Goal: Task Accomplishment & Management: Manage account settings

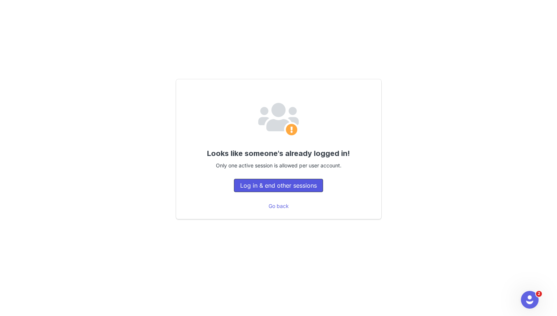
click at [309, 185] on button "Log in & end other sessions" at bounding box center [278, 185] width 89 height 13
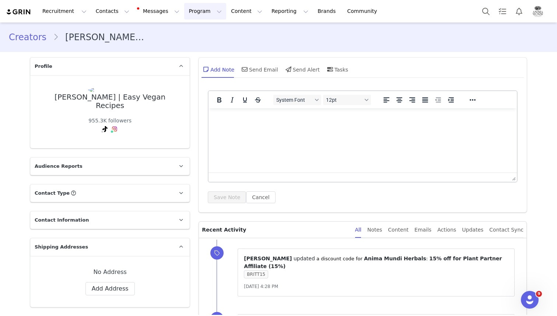
click at [191, 13] on button "Program Program" at bounding box center [205, 11] width 42 height 17
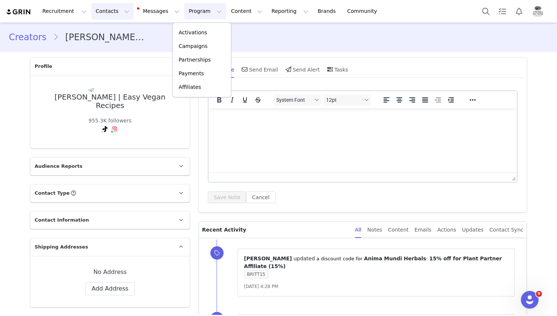
click at [98, 12] on button "Contacts Contacts" at bounding box center [112, 11] width 42 height 17
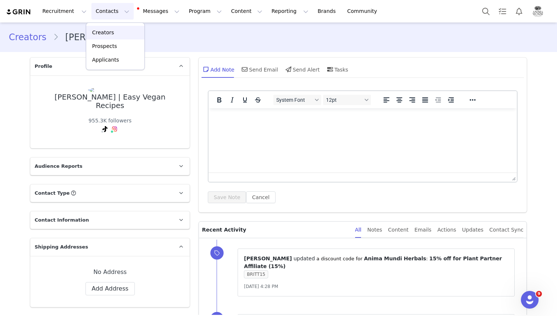
click at [110, 31] on p "Creators" at bounding box center [103, 33] width 22 height 8
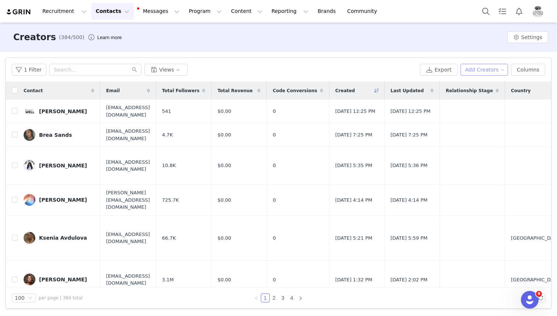
click at [489, 67] on button "Add Creators" at bounding box center [484, 70] width 48 height 12
click at [483, 83] on span "Add a Creator" at bounding box center [486, 84] width 36 height 8
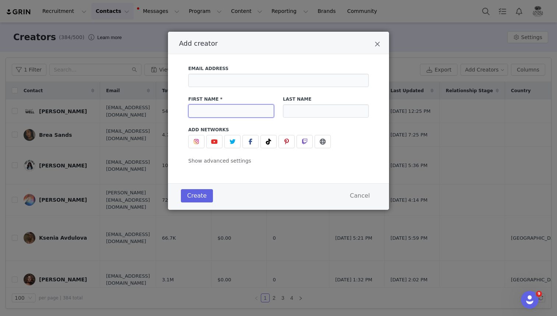
click at [233, 111] on input "Add creator" at bounding box center [231, 110] width 86 height 13
paste input "Victoria Louisa Sanders"
type input "Victoria Louisa Sanders"
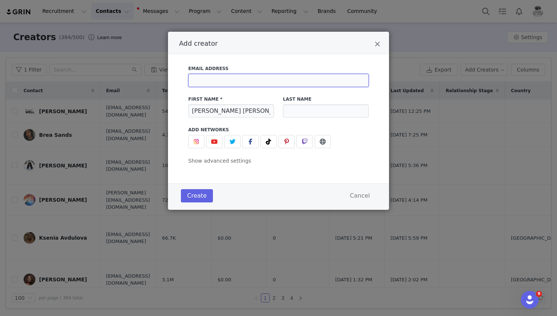
click at [249, 77] on input "Add creator" at bounding box center [278, 80] width 180 height 13
paste input "courtnee@wellspiritcollective.com"
type input "courtnee@wellspiritcollective.com"
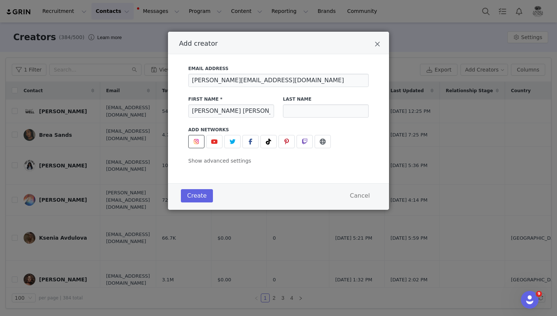
click at [194, 144] on span "Add creator" at bounding box center [196, 141] width 9 height 9
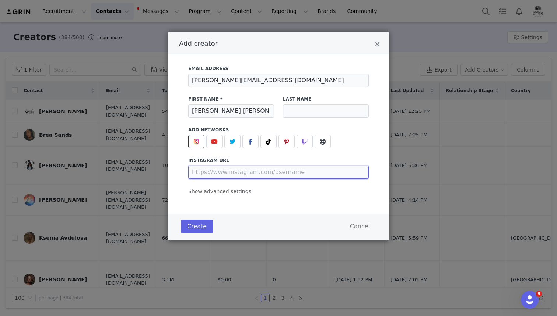
click at [243, 171] on input "Add creator" at bounding box center [278, 171] width 180 height 13
paste input "https://www.instagram.com/victorialouisasanders/"
type input "https://www.instagram.com/victorialouisasanders/"
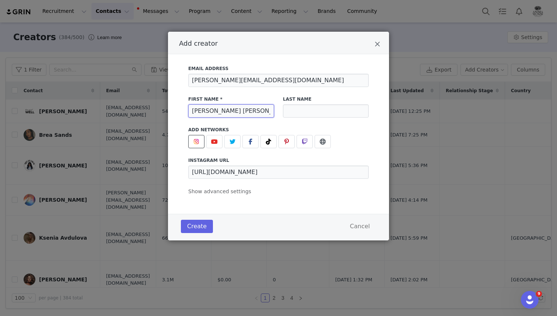
click at [245, 110] on input "Victoria Louisa Sanders" at bounding box center [231, 110] width 86 height 13
click at [324, 115] on input "Add creator" at bounding box center [326, 110] width 86 height 13
paste input "Sanders"
type input "Sanders"
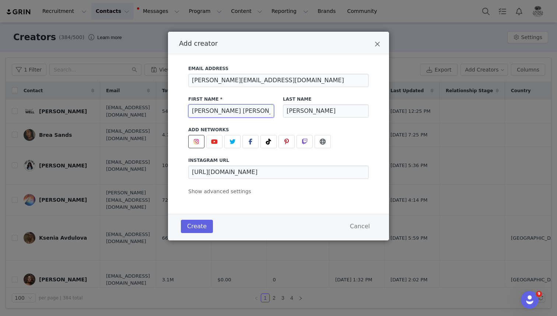
click at [248, 113] on input "Victoria Louisa Sanders" at bounding box center [231, 110] width 86 height 13
type input "Victoria Louisa"
click at [202, 224] on button "Create" at bounding box center [197, 225] width 32 height 13
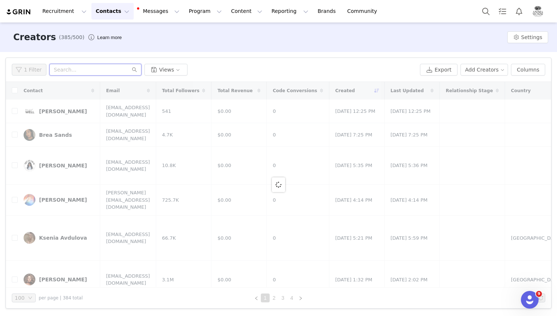
click at [112, 71] on input "text" at bounding box center [95, 70] width 92 height 12
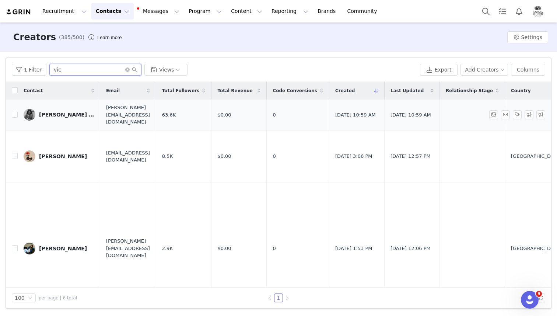
type input "vic"
click at [49, 109] on link "Victoria Louisa Sanders" at bounding box center [59, 115] width 71 height 12
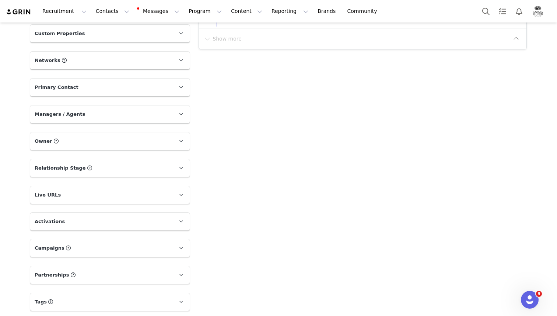
scroll to position [457, 0]
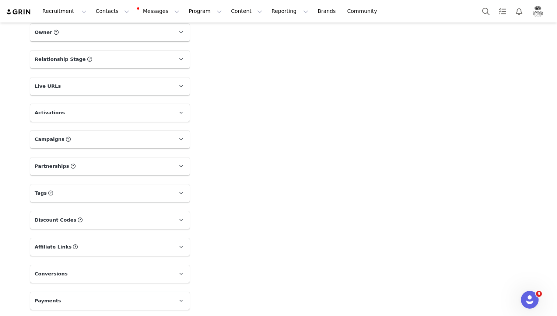
click at [142, 110] on p "Activations" at bounding box center [101, 113] width 142 height 18
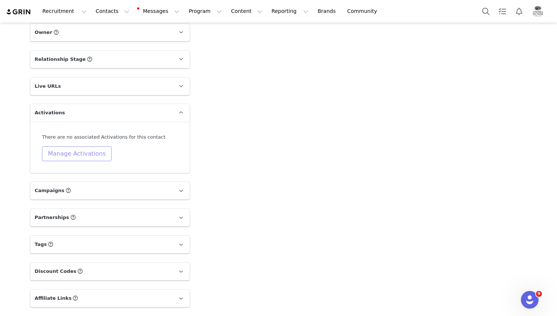
click at [99, 152] on button "Manage Activations" at bounding box center [77, 153] width 70 height 15
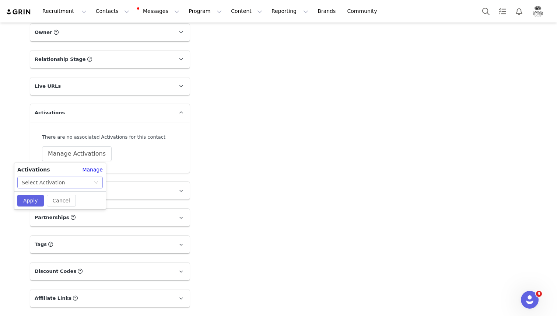
click at [78, 181] on div "Select Activation" at bounding box center [58, 182] width 72 height 11
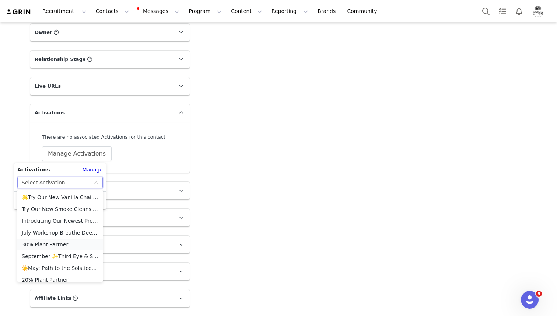
scroll to position [76, 0]
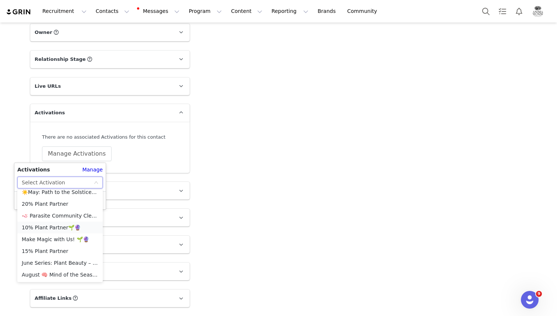
click at [49, 224] on li "10% Plant Partner🌱🔮" at bounding box center [59, 227] width 85 height 12
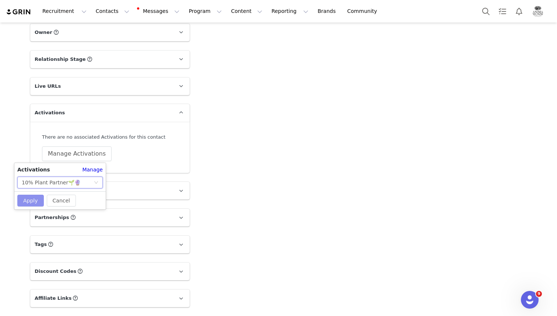
click at [33, 199] on button "Apply" at bounding box center [30, 200] width 27 height 12
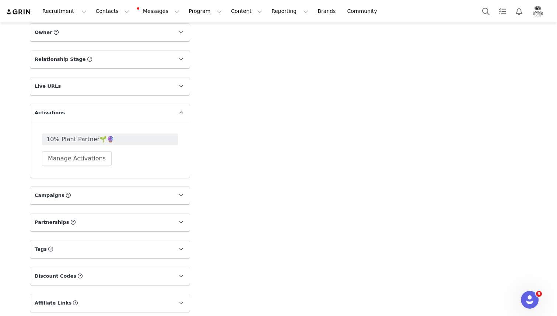
scroll to position [513, 0]
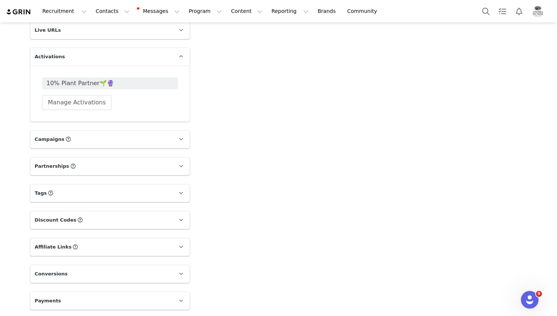
click at [102, 220] on p "Discount Codes Discount codes associated with this Influencer" at bounding box center [101, 220] width 142 height 18
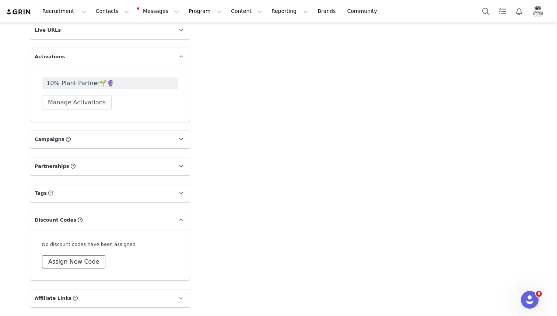
click at [78, 261] on button "Assign New Code" at bounding box center [73, 261] width 63 height 13
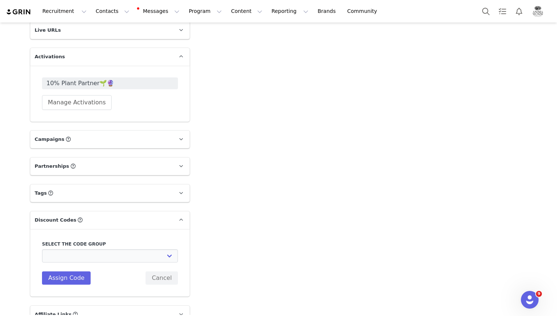
click at [80, 262] on div "Select the code group Anima Mundi Herbals: 15% off for Plant Partner Affiliate …" at bounding box center [110, 262] width 136 height 44
click at [82, 257] on select "Anima Mundi Herbals: 15% off for Plant Partner Affiliate (15%) Anima Mundi Herb…" at bounding box center [110, 255] width 136 height 13
select select "9277"
click at [42, 249] on select "Anima Mundi Herbals: 15% off for Plant Partner Affiliate (15%) Anima Mundi Herb…" at bounding box center [110, 255] width 136 height 13
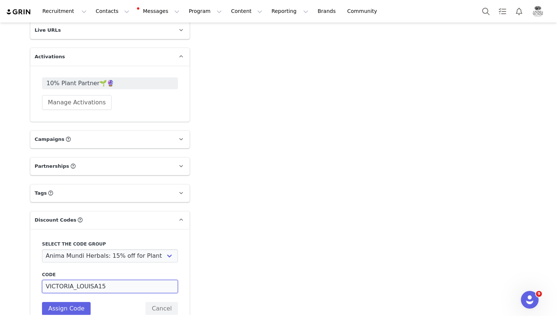
drag, startPoint x: 95, startPoint y: 286, endPoint x: 57, endPoint y: 285, distance: 37.9
click at [57, 285] on input "VICTORIA_LOUISA15" at bounding box center [110, 285] width 136 height 13
click at [70, 302] on button "Assign Code" at bounding box center [66, 308] width 49 height 13
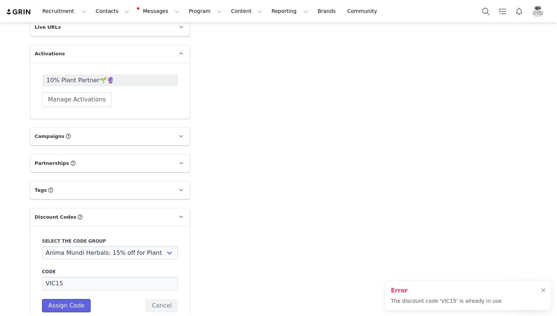
scroll to position [518, 0]
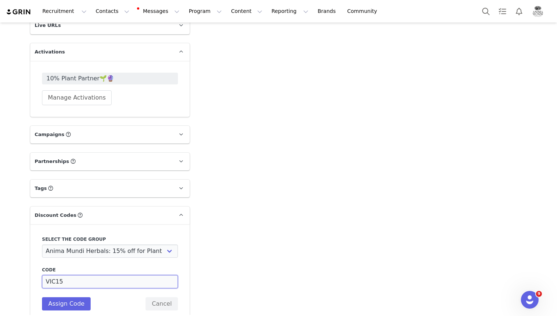
click at [55, 282] on input "VIC15" at bounding box center [110, 281] width 136 height 13
type input "VICTORIA15"
click at [58, 302] on button "Assign Code" at bounding box center [66, 303] width 49 height 13
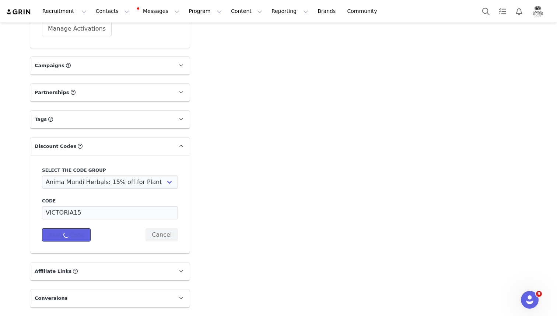
scroll to position [604, 0]
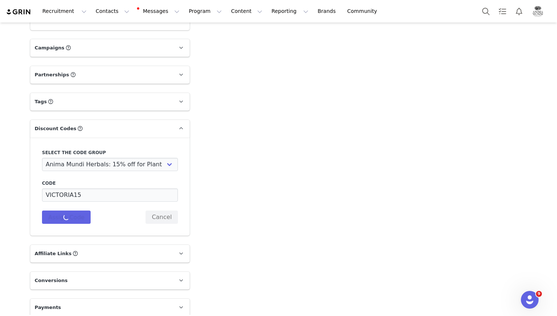
click at [105, 252] on p "Affiliate Links Affiliate links associated with this Creator" at bounding box center [101, 253] width 142 height 18
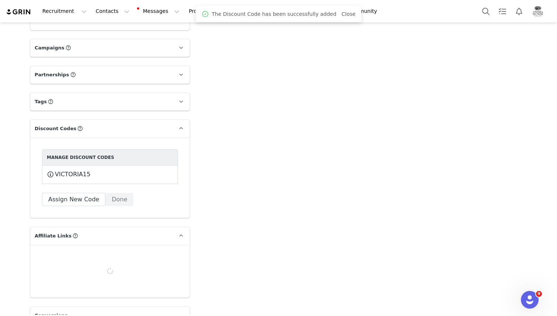
click at [84, 273] on button "Assign New Link" at bounding box center [72, 277] width 60 height 13
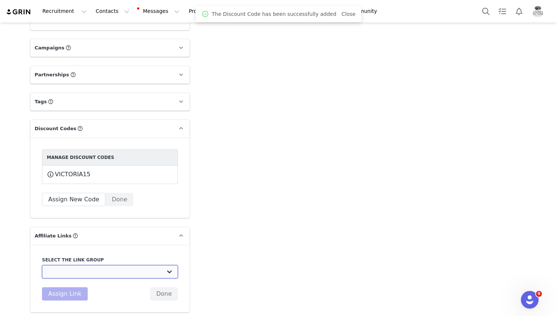
click at [96, 269] on select "Plant Partner 20%: https://animamundiherbals.com/ Plant Partner 15%: https://an…" at bounding box center [110, 271] width 136 height 13
select select "12415"
click at [42, 265] on select "Plant Partner 20%: https://animamundiherbals.com/ Plant Partner 15%: https://an…" at bounding box center [110, 271] width 136 height 13
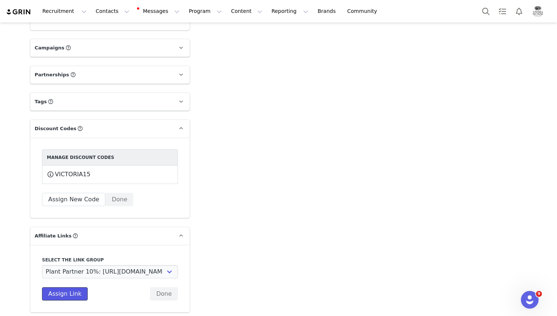
click at [73, 290] on button "Assign Link" at bounding box center [65, 293] width 46 height 13
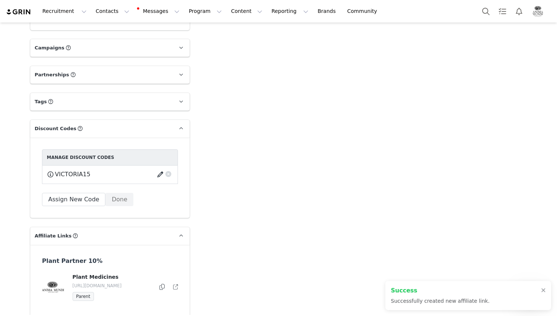
click at [160, 173] on button "button" at bounding box center [161, 174] width 10 height 12
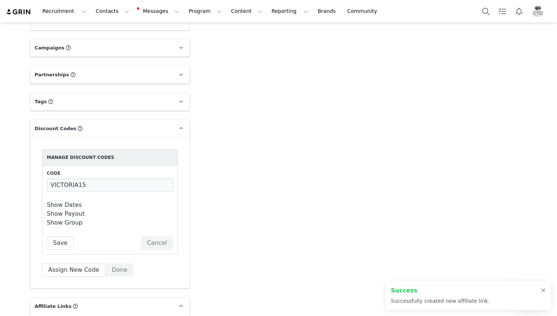
click at [98, 212] on div "Show Payout Payout Type Percentage Fixed Amount Payout Value 15" at bounding box center [110, 213] width 126 height 9
click at [73, 214] on link "Show Payout" at bounding box center [66, 213] width 38 height 7
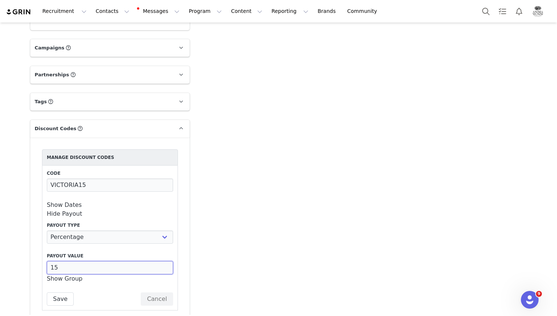
click at [76, 267] on input "15" at bounding box center [110, 267] width 126 height 13
type input "10"
click at [66, 298] on button "Save" at bounding box center [60, 298] width 27 height 13
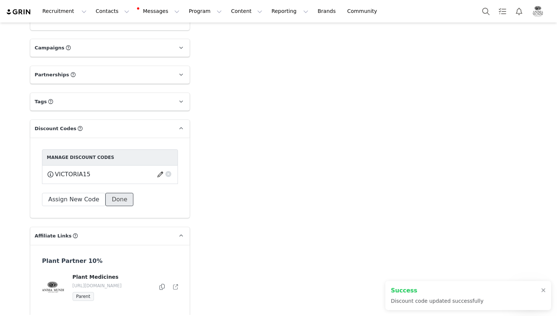
click at [119, 200] on button "Done" at bounding box center [119, 199] width 28 height 13
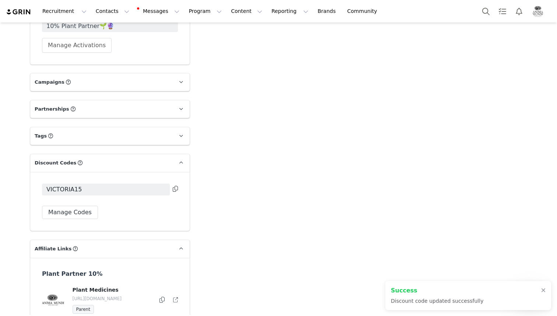
scroll to position [566, 0]
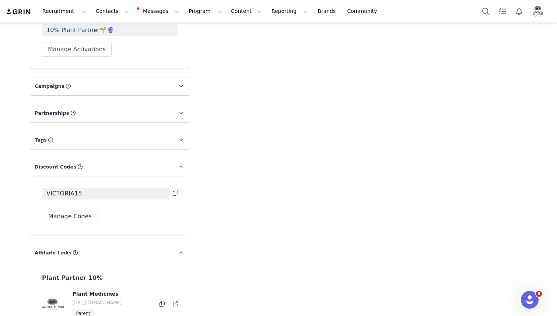
click at [176, 191] on icon at bounding box center [175, 193] width 5 height 6
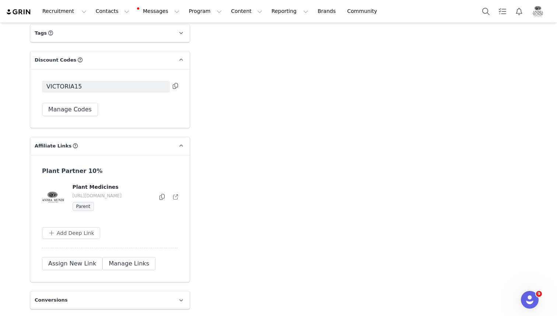
scroll to position [674, 0]
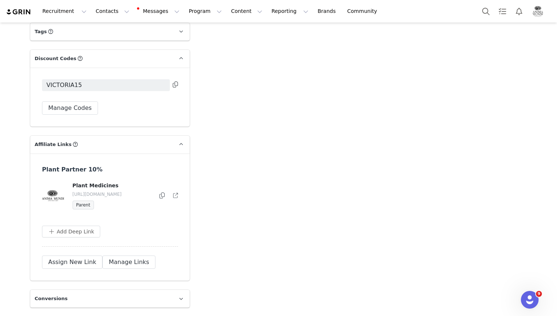
click at [161, 198] on icon at bounding box center [161, 195] width 5 height 6
